Goal: Transaction & Acquisition: Purchase product/service

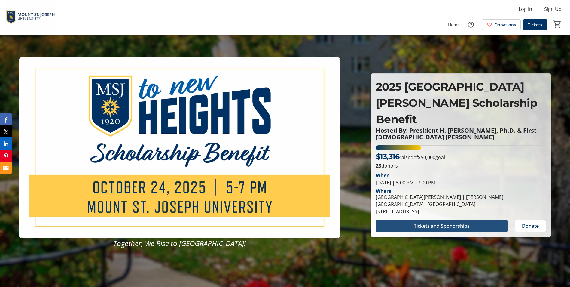
click at [440, 222] on span "Tickets and Sponorships" at bounding box center [442, 225] width 56 height 7
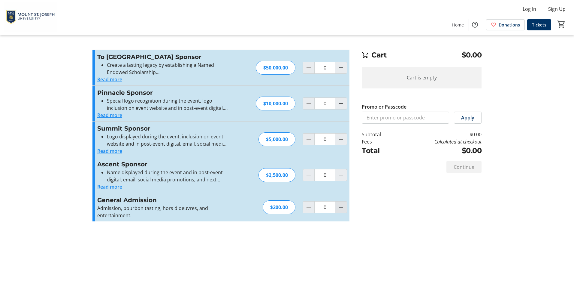
click at [341, 209] on mat-icon "Increment by one" at bounding box center [341, 206] width 7 height 7
type input "1"
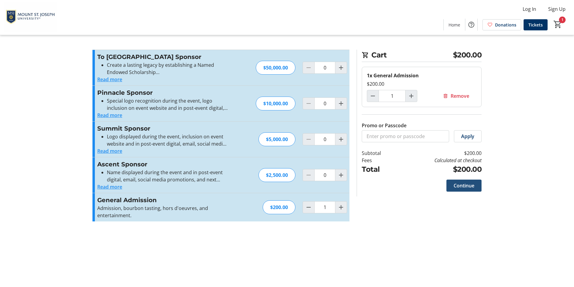
click at [466, 186] on span "Continue" at bounding box center [464, 185] width 21 height 7
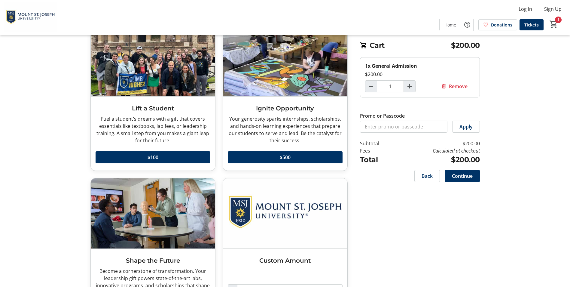
scroll to position [85, 0]
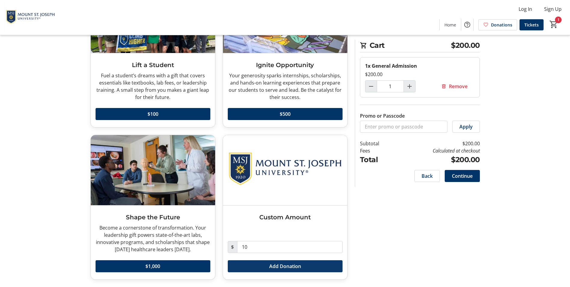
click at [271, 268] on span "Add Donation" at bounding box center [285, 265] width 32 height 7
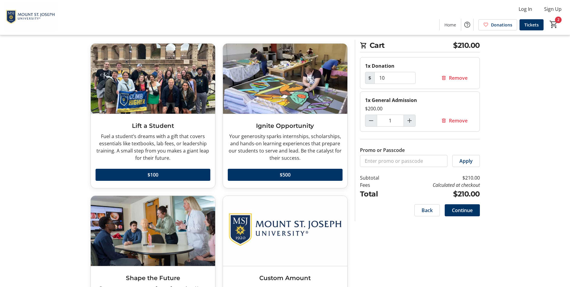
scroll to position [0, 0]
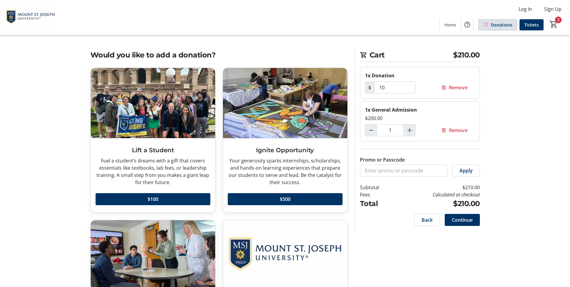
click at [507, 24] on span "Donations" at bounding box center [501, 25] width 21 height 6
